Goal: Find contact information: Find contact information

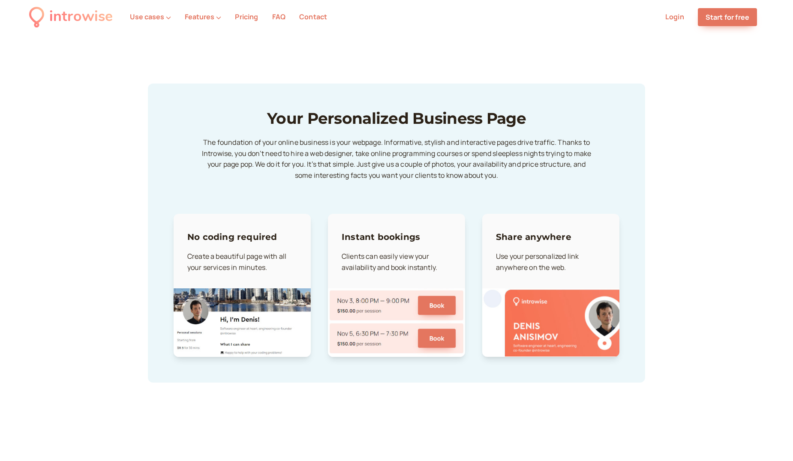
scroll to position [1212, 0]
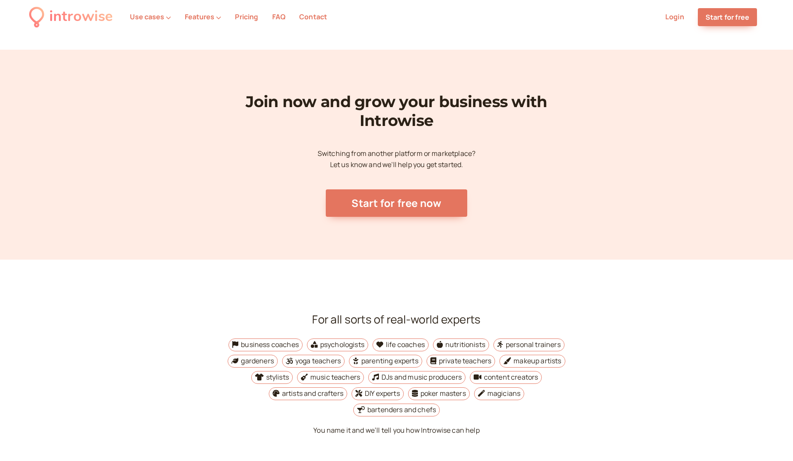
scroll to position [3171, 0]
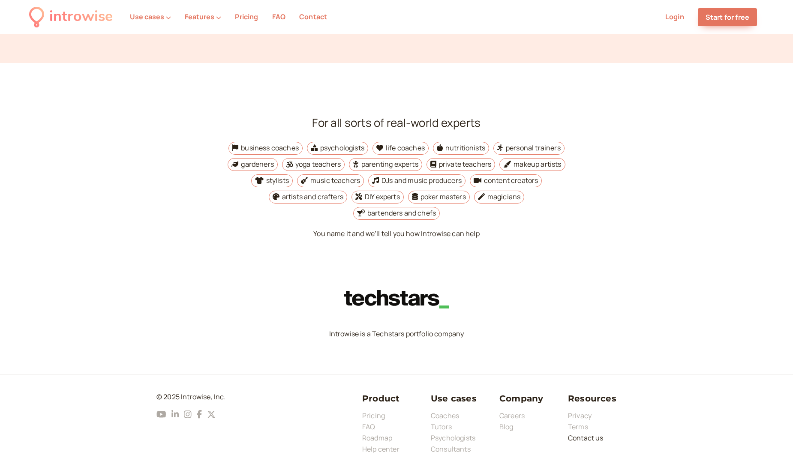
click at [586, 433] on link "Contact us" at bounding box center [586, 437] width 36 height 9
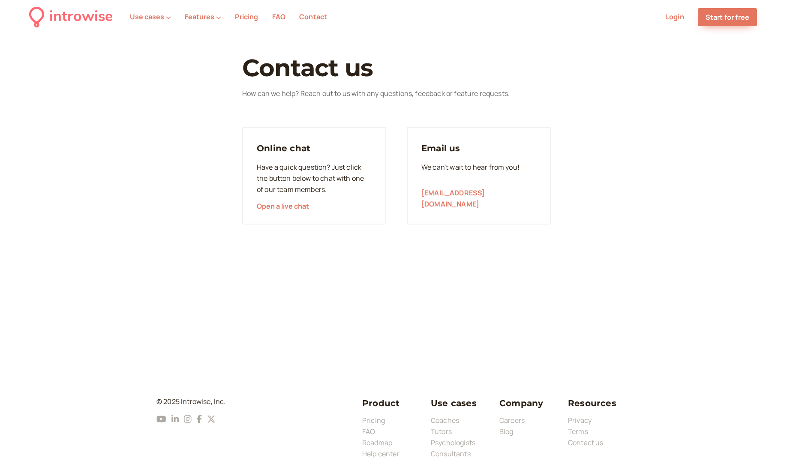
scroll to position [3171, 0]
